Goal: Navigation & Orientation: Find specific page/section

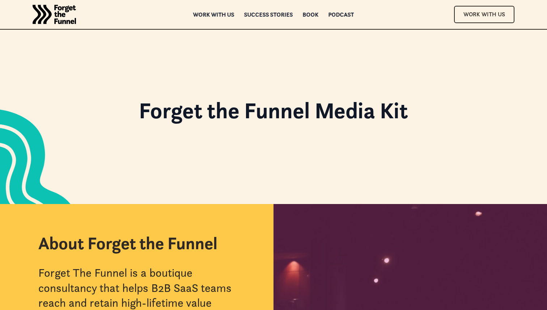
click at [55, 20] on img "home" at bounding box center [54, 14] width 43 height 29
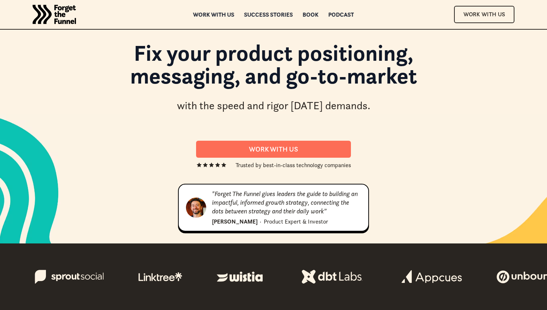
click at [194, 62] on h1 "Fix your product positioning, messaging, and go-to-market" at bounding box center [273, 68] width 391 height 52
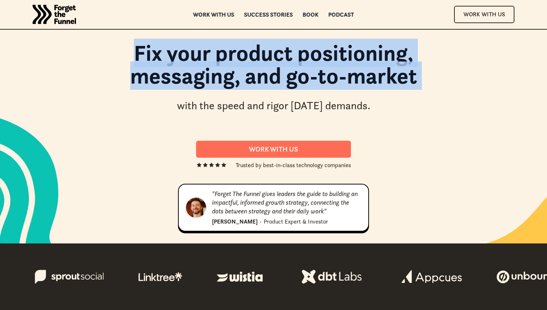
click at [194, 62] on h1 "Fix your product positioning, messaging, and go-to-market" at bounding box center [273, 68] width 391 height 52
copy h1 "Fix your product positioning, messaging, and go-to-market"
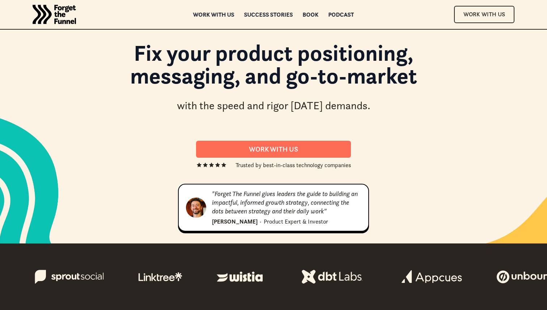
click at [227, 109] on div "with the speed and rigor [DATE] demands." at bounding box center [274, 105] width 194 height 15
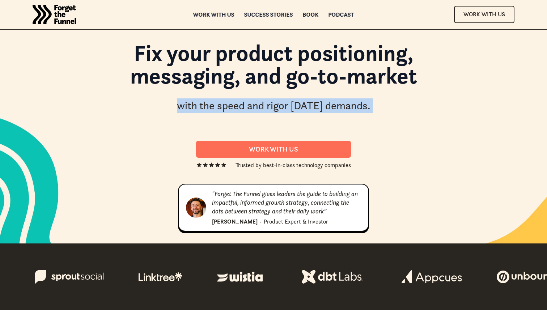
click at [227, 109] on div "with the speed and rigor [DATE] demands." at bounding box center [274, 105] width 194 height 15
copy div "with the speed and rigor [DATE] demands."
click at [147, 157] on div "Fix your product positioning, messaging, and go-to-market with the speed and ri…" at bounding box center [273, 136] width 449 height 201
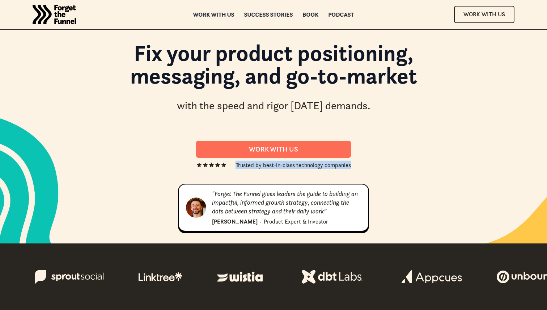
drag, startPoint x: 351, startPoint y: 167, endPoint x: 235, endPoint y: 167, distance: 116.2
click at [235, 167] on div "Fix your product positioning, messaging, and go-to-market with the speed and ri…" at bounding box center [273, 136] width 449 height 201
copy div "Trusted by best-in-class technology companies"
